Goal: Complete application form

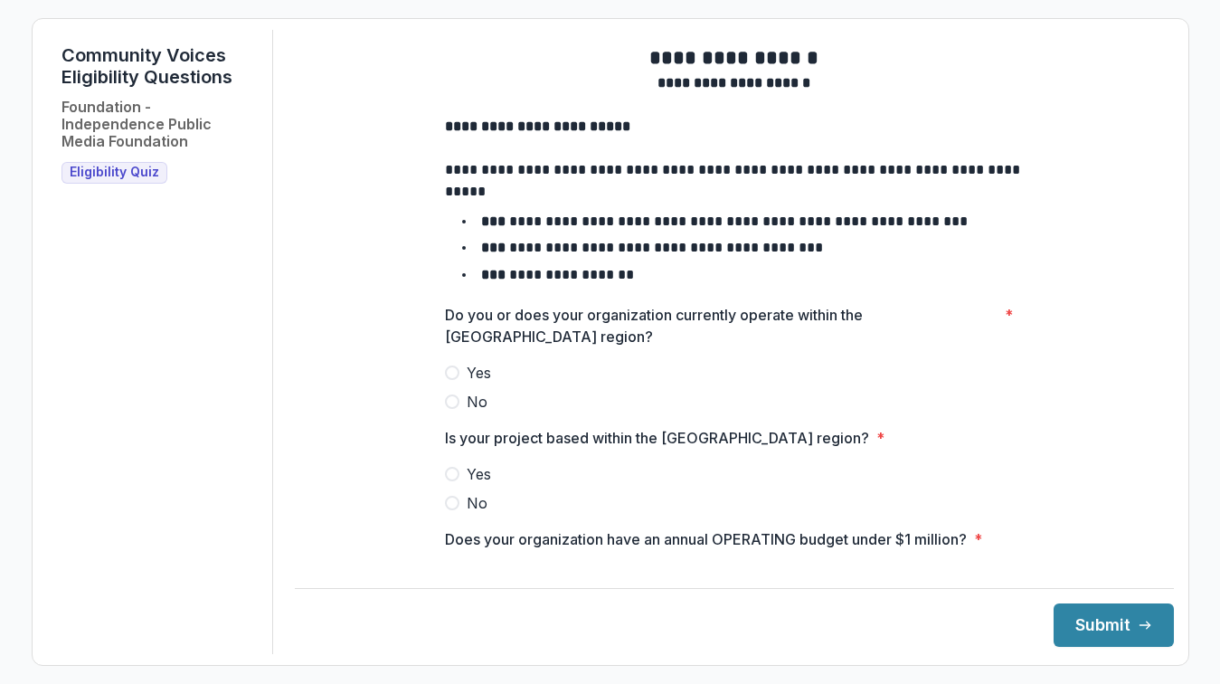
click at [478, 383] on span "Yes" at bounding box center [479, 373] width 24 height 22
click at [467, 485] on span "Yes" at bounding box center [479, 474] width 24 height 22
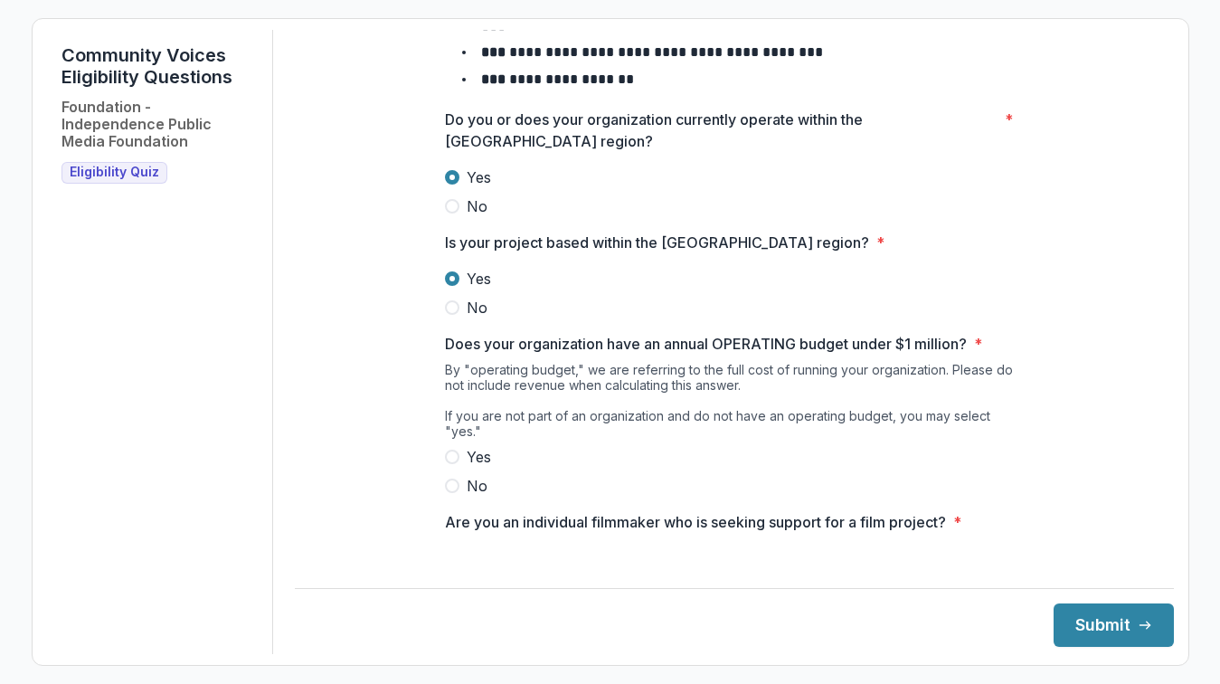
scroll to position [201, 0]
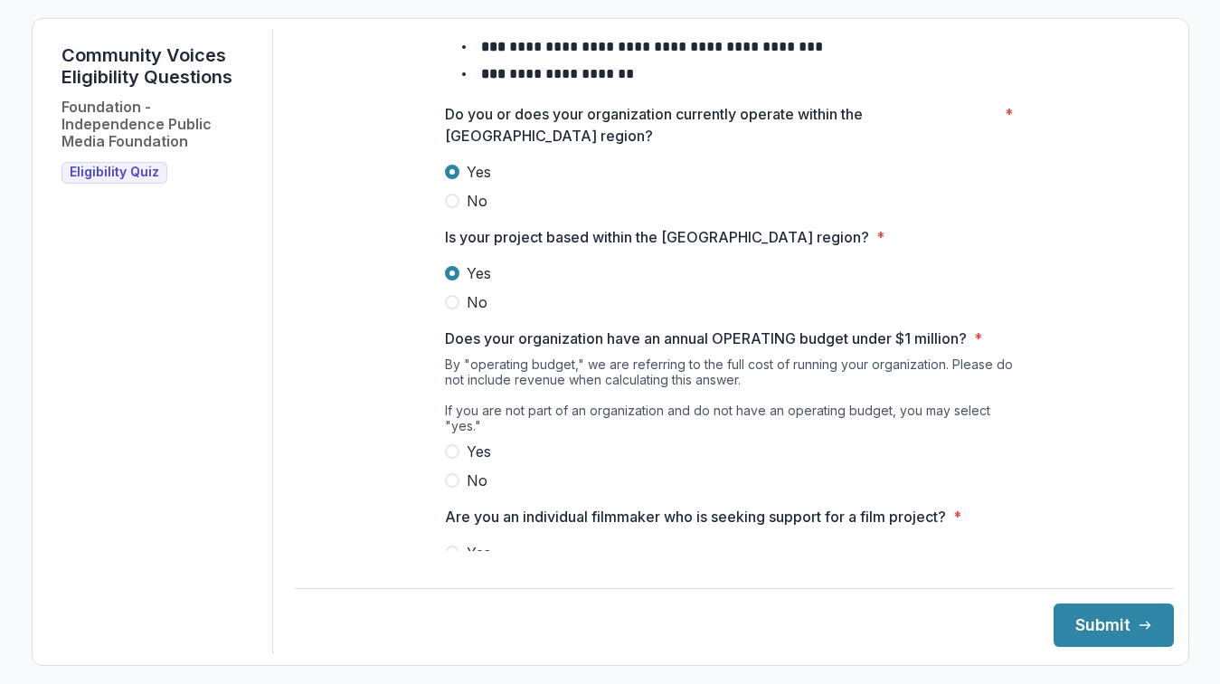
click at [478, 449] on span "Yes" at bounding box center [479, 451] width 24 height 22
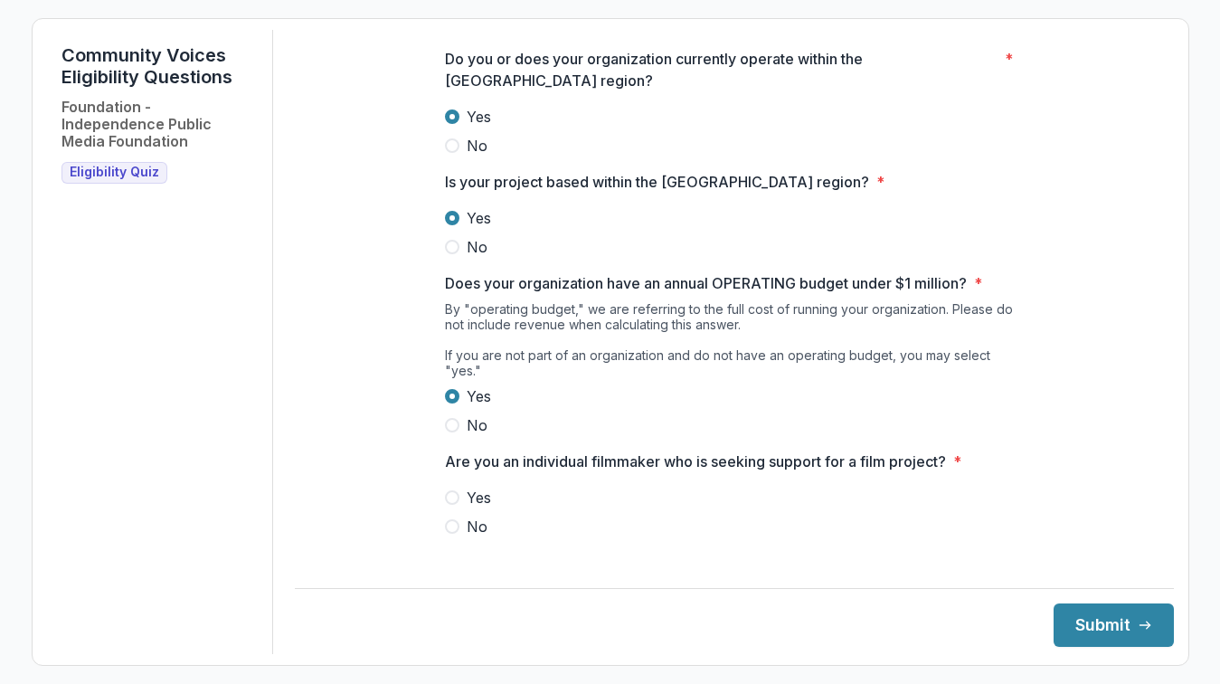
click at [479, 527] on span "No" at bounding box center [477, 526] width 21 height 22
click at [1073, 628] on button "Submit" at bounding box center [1114, 624] width 120 height 43
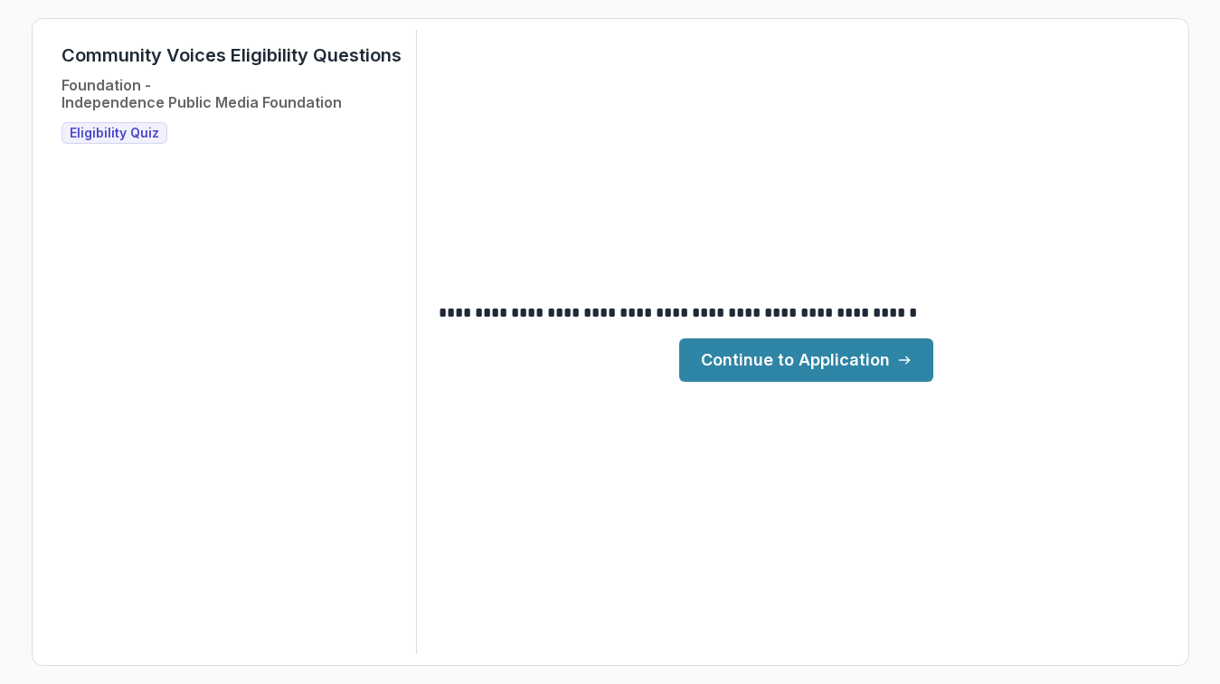
click at [832, 369] on link "Continue to Application" at bounding box center [806, 359] width 254 height 43
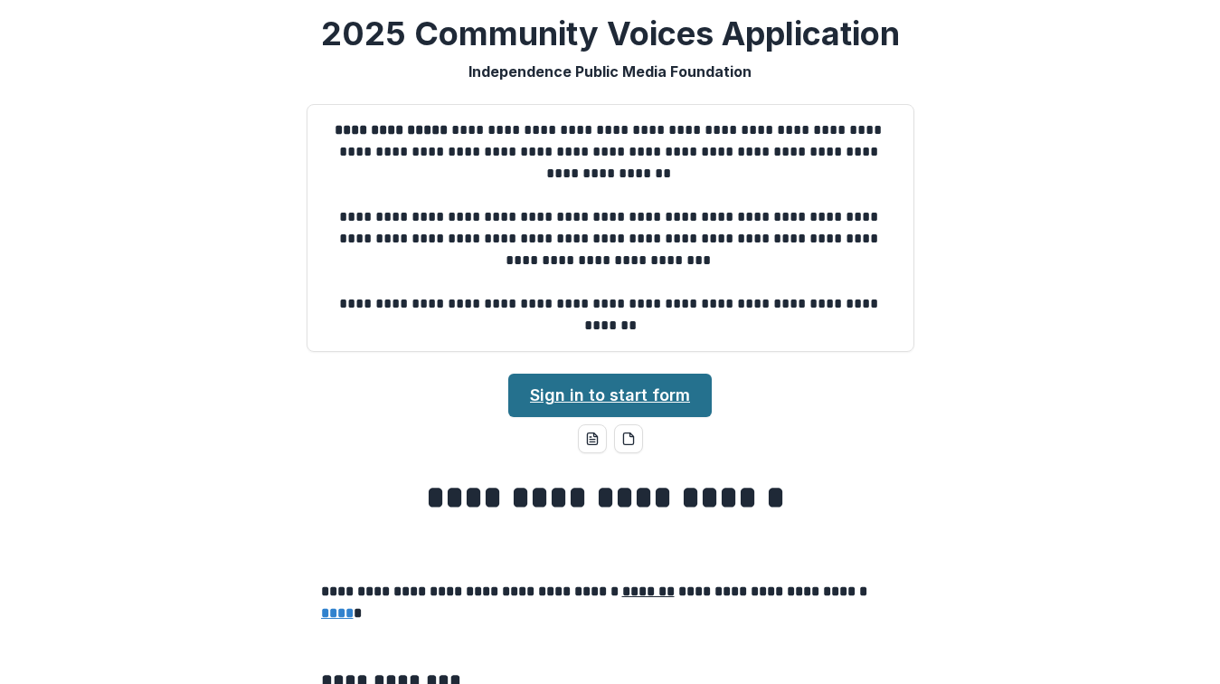
click at [648, 392] on link "Sign in to start form" at bounding box center [609, 395] width 203 height 43
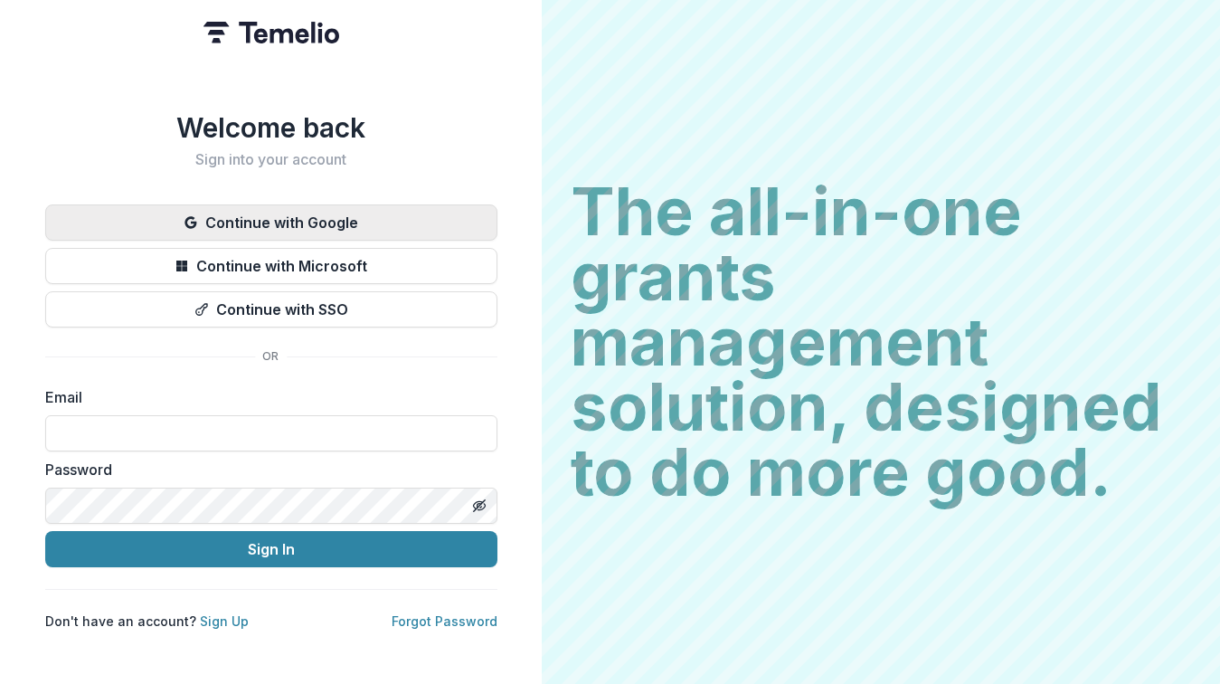
click at [403, 204] on button "Continue with Google" at bounding box center [271, 222] width 452 height 36
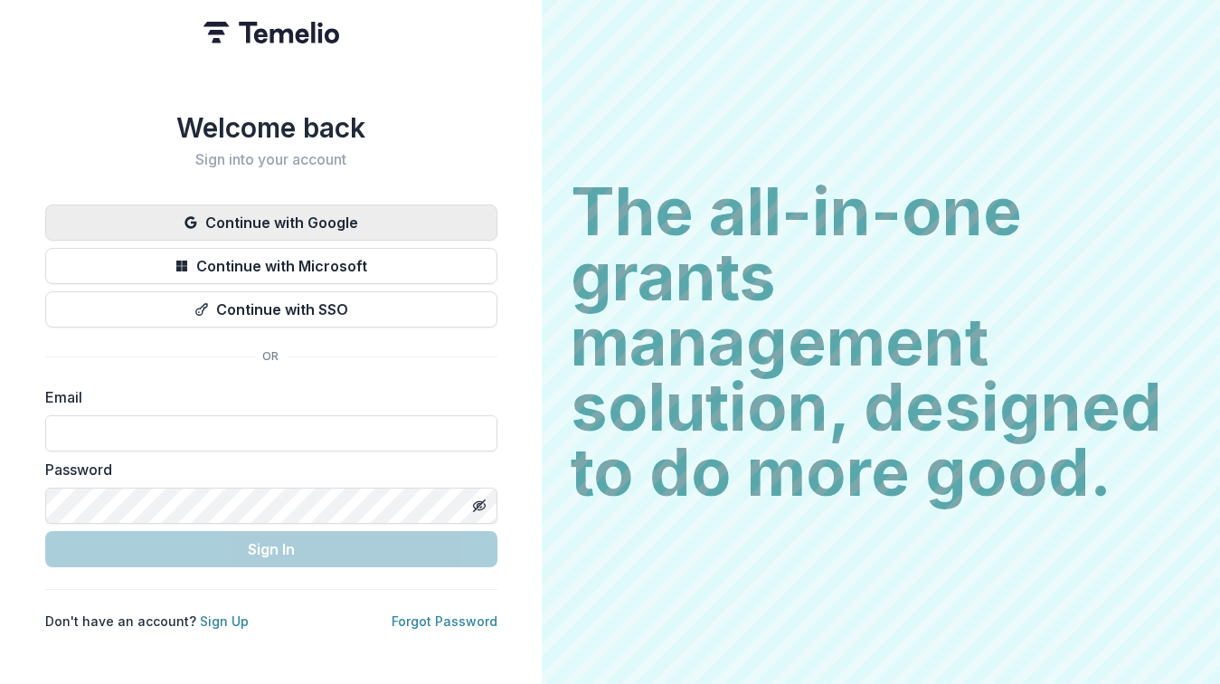
click at [250, 216] on button "Continue with Google" at bounding box center [271, 222] width 452 height 36
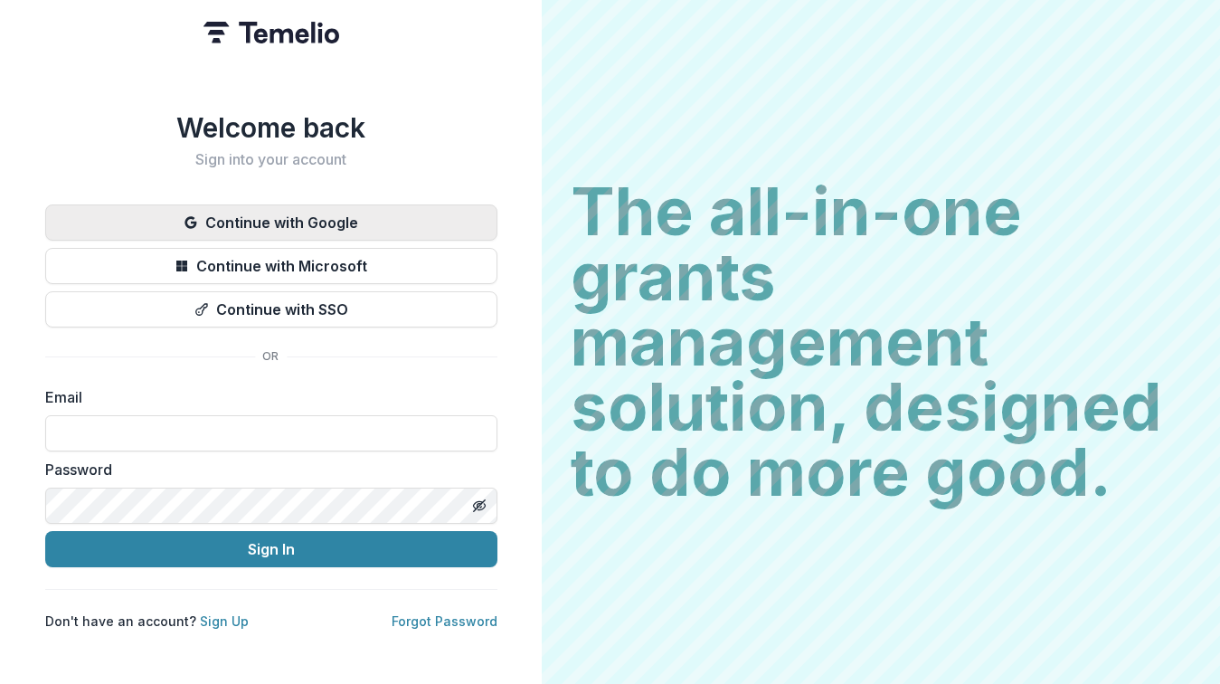
click at [236, 215] on button "Continue with Google" at bounding box center [271, 222] width 452 height 36
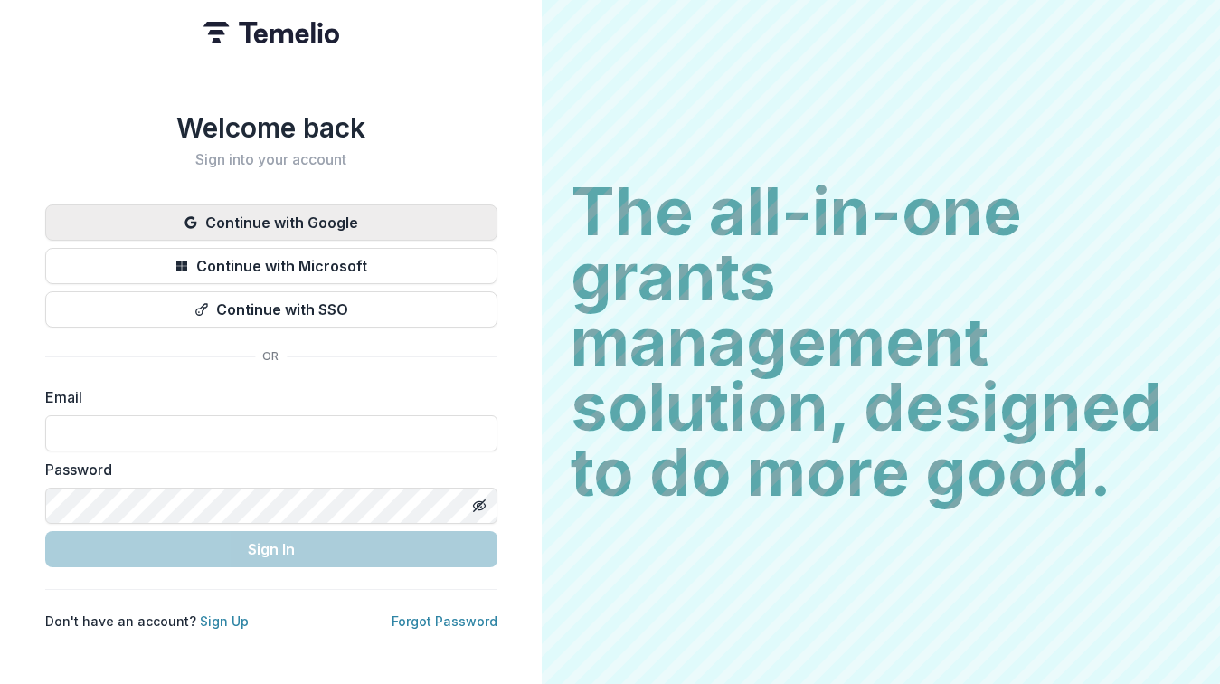
click at [240, 221] on button "Continue with Google" at bounding box center [271, 222] width 452 height 36
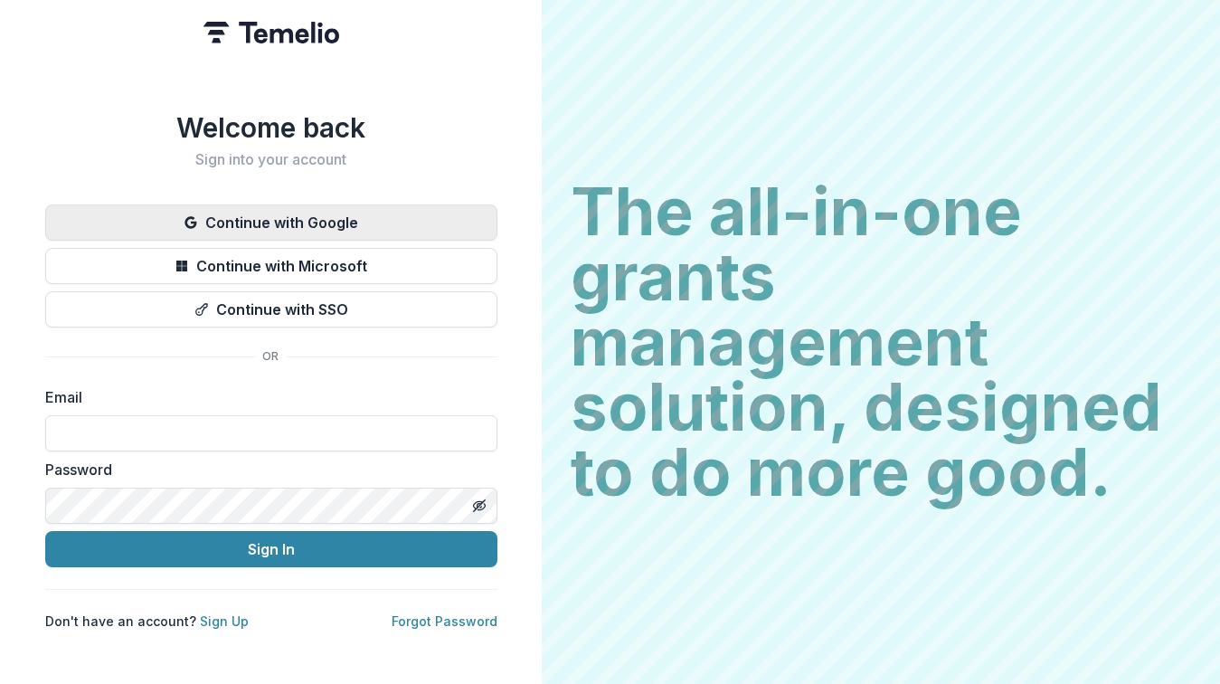
click at [304, 221] on button "Continue with Google" at bounding box center [271, 222] width 452 height 36
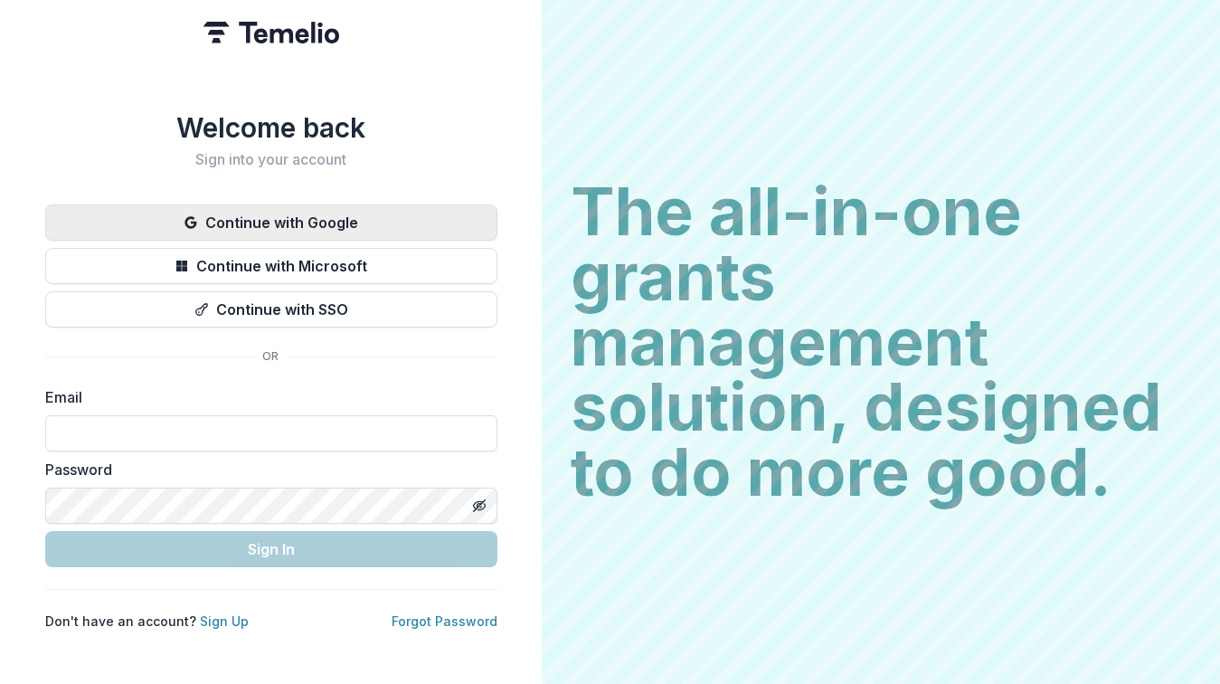
click at [299, 211] on button "Continue with Google" at bounding box center [271, 222] width 452 height 36
